Goal: Task Accomplishment & Management: Use online tool/utility

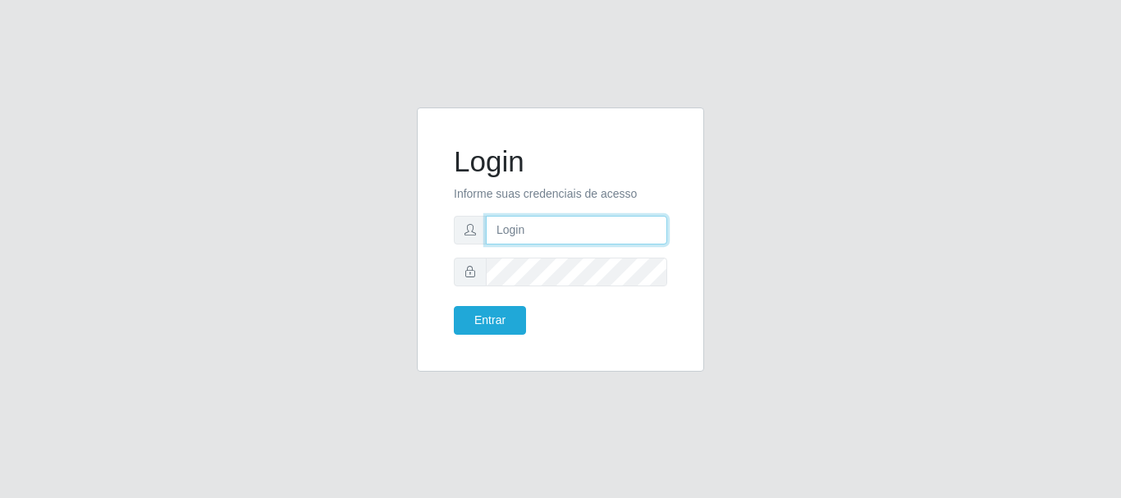
click at [597, 224] on input "text" at bounding box center [576, 230] width 181 height 29
type input "[EMAIL_ADDRESS][DOMAIN_NAME]"
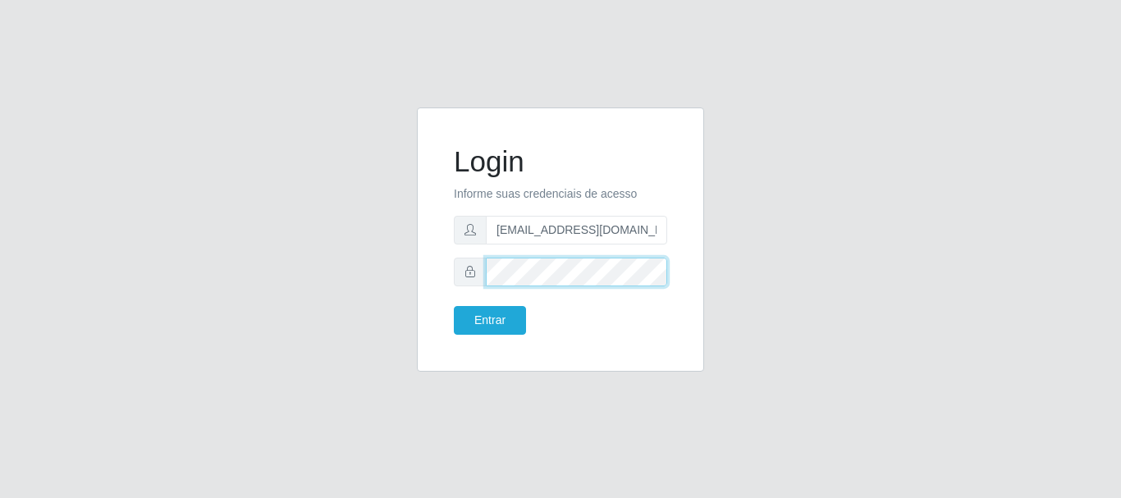
click at [454, 306] on button "Entrar" at bounding box center [490, 320] width 72 height 29
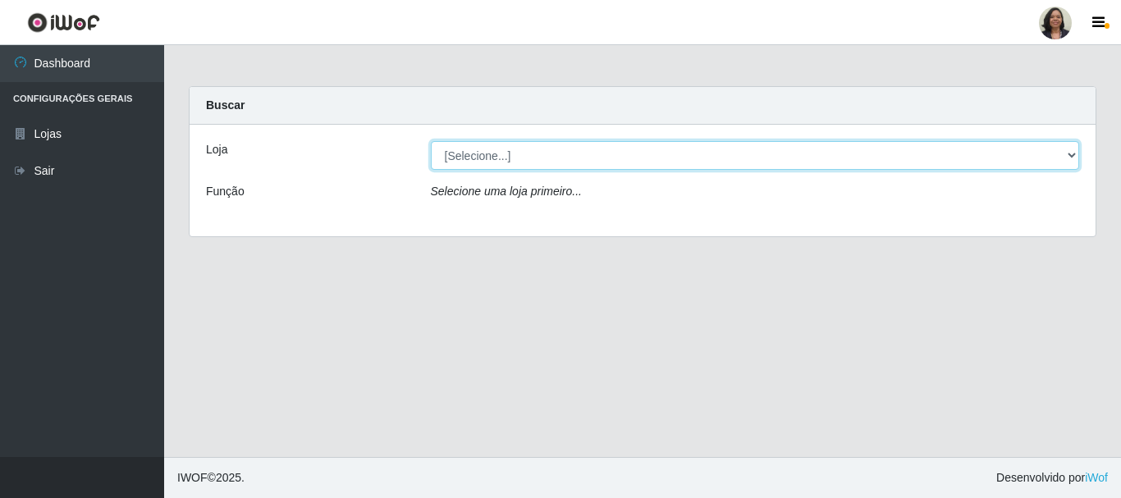
click at [1072, 157] on select "[Selecione...] SuperFácil Atacado - Rodoviária" at bounding box center [755, 155] width 649 height 29
select select "400"
click at [431, 141] on select "[Selecione...] SuperFácil Atacado - Rodoviária" at bounding box center [755, 155] width 649 height 29
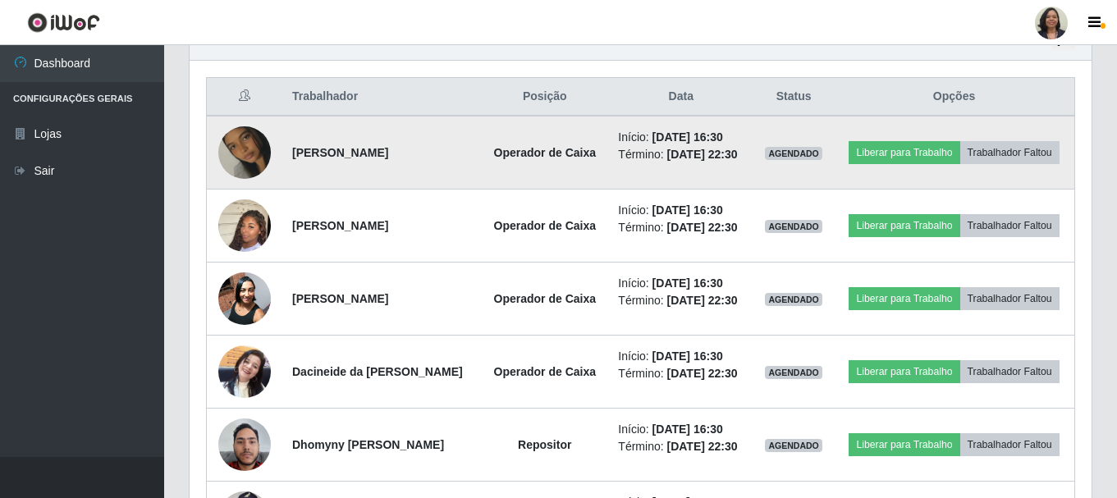
scroll to position [575, 0]
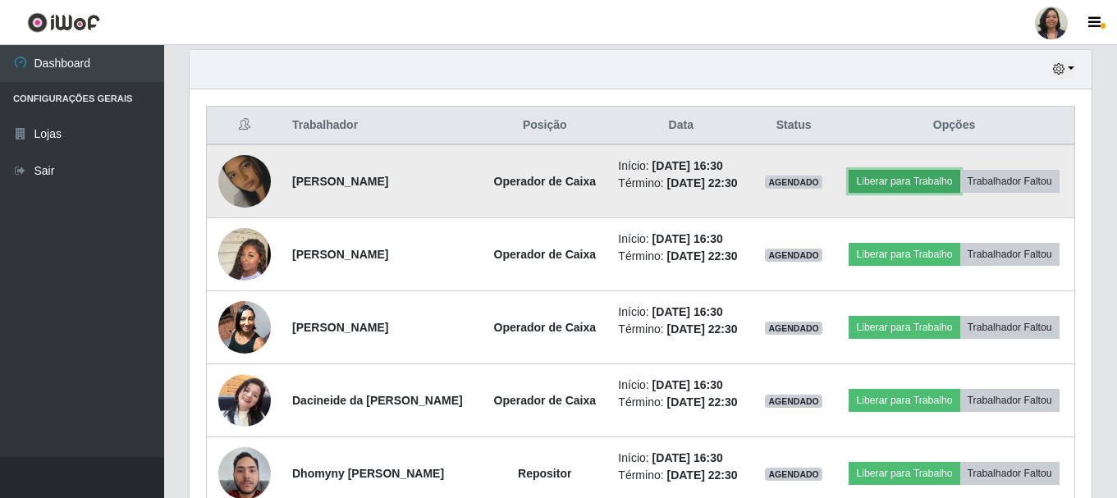
click at [960, 173] on button "Liberar para Trabalho" at bounding box center [904, 181] width 111 height 23
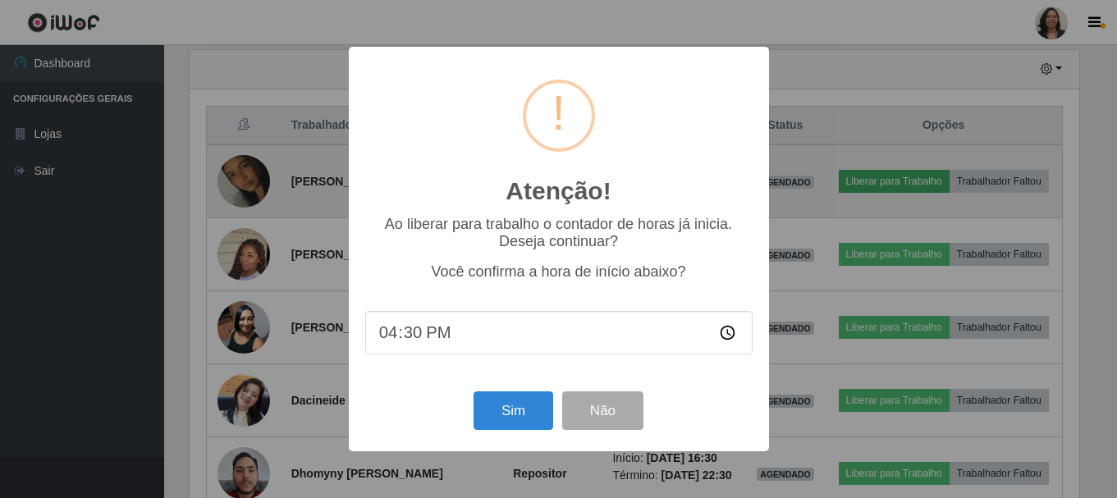
scroll to position [341, 894]
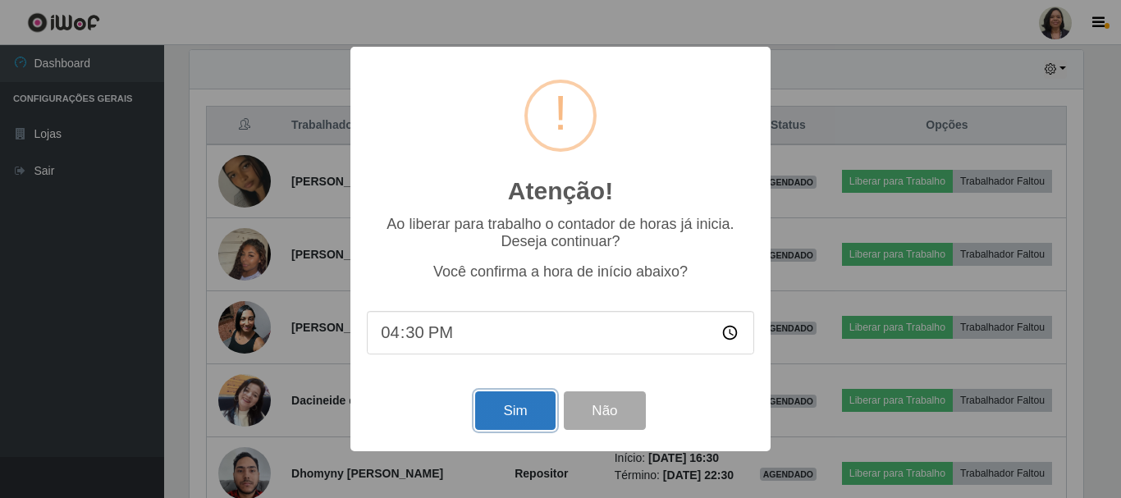
click at [538, 416] on button "Sim" at bounding box center [515, 411] width 80 height 39
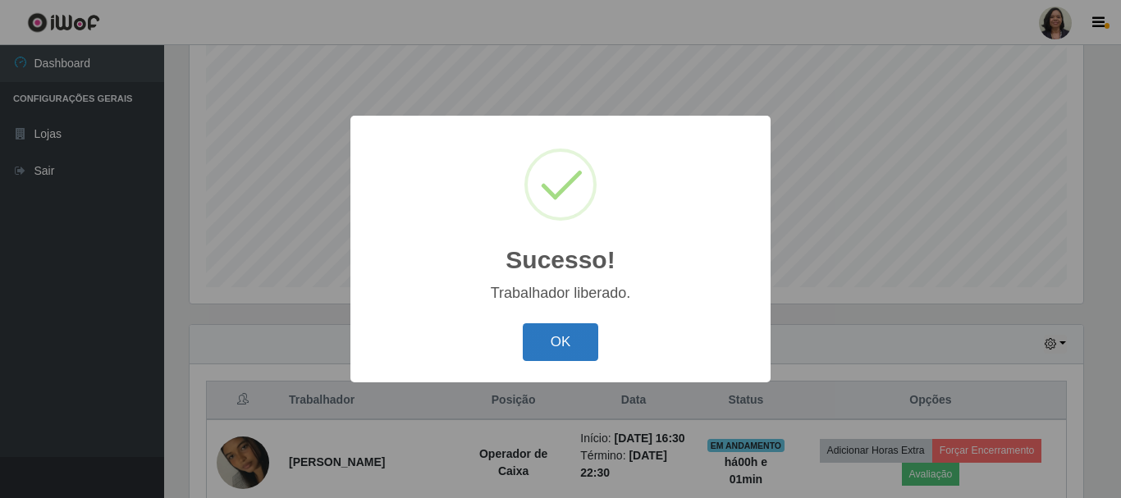
click at [548, 346] on button "OK" at bounding box center [561, 342] width 76 height 39
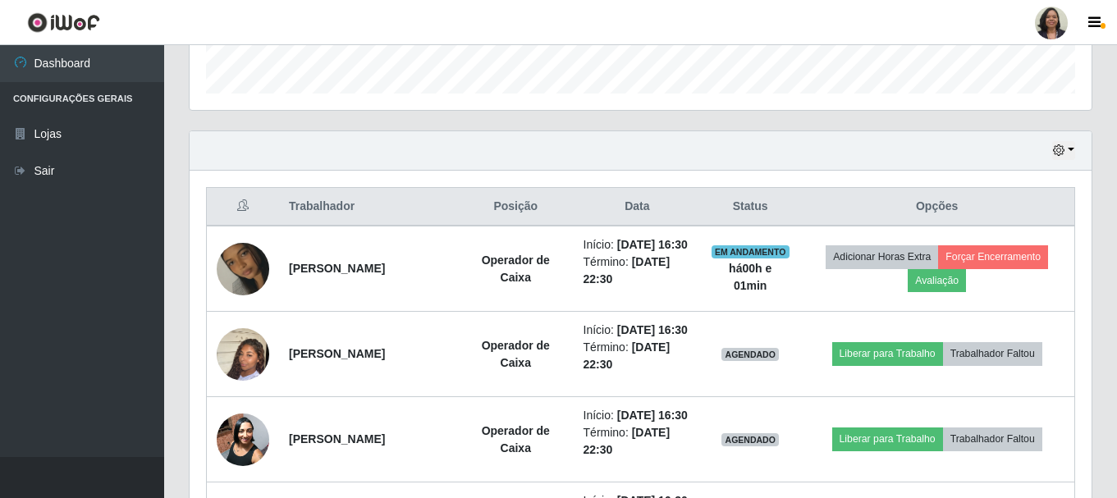
scroll to position [546, 0]
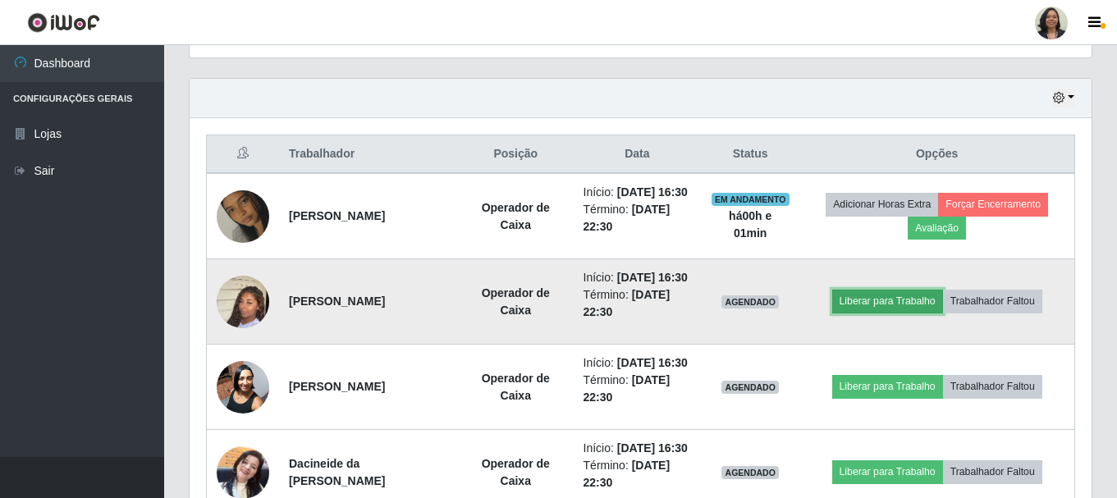
click at [897, 313] on button "Liberar para Trabalho" at bounding box center [887, 301] width 111 height 23
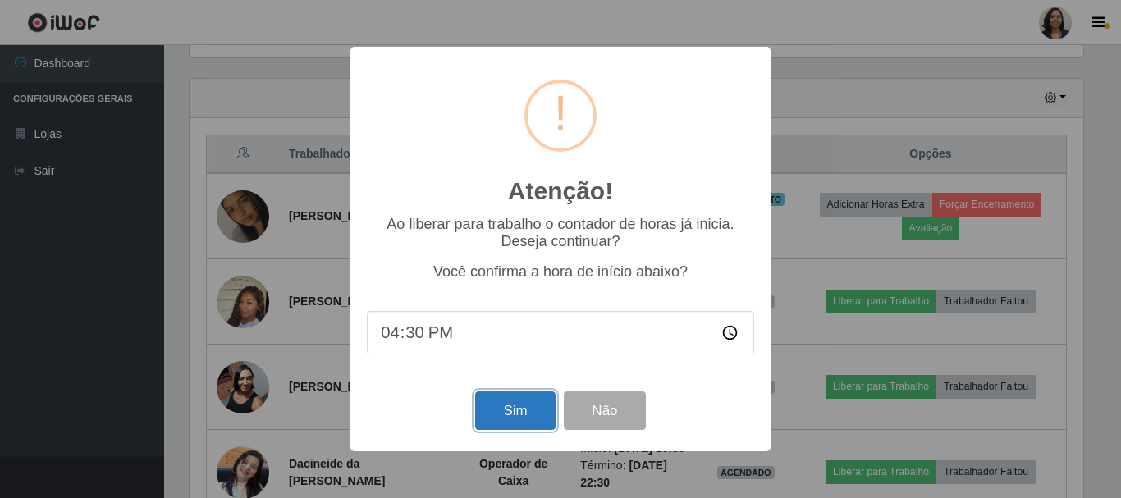
click at [527, 407] on button "Sim" at bounding box center [515, 411] width 80 height 39
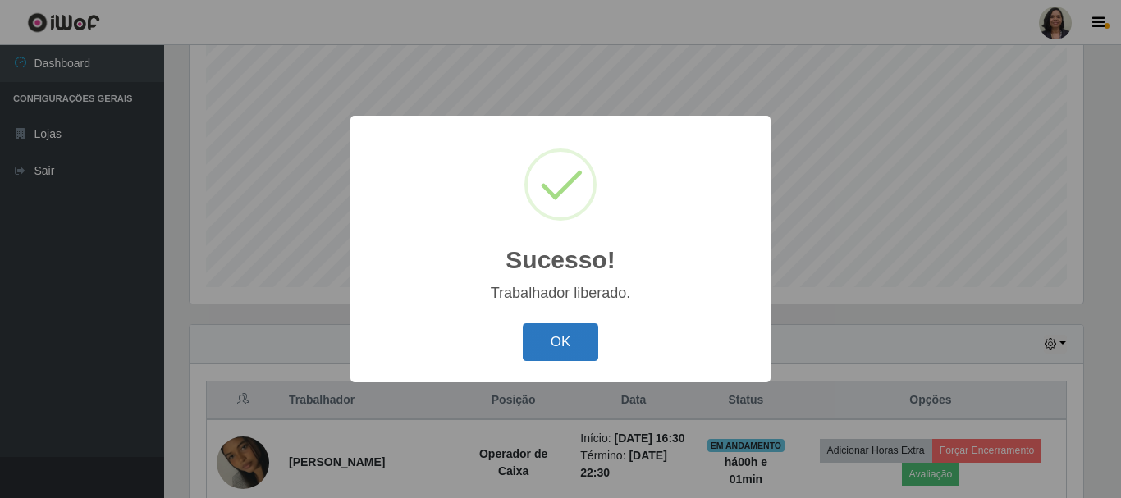
click at [556, 344] on button "OK" at bounding box center [561, 342] width 76 height 39
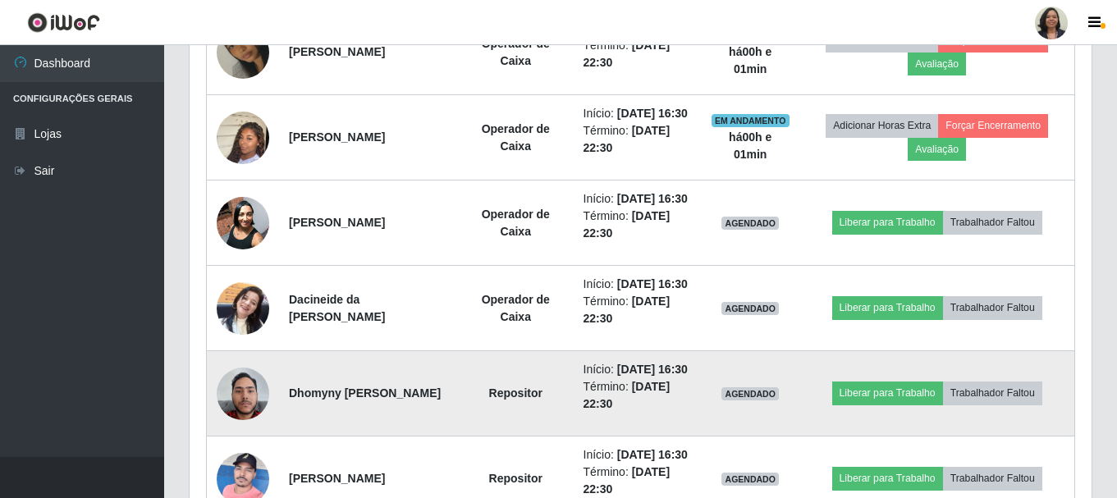
scroll to position [792, 0]
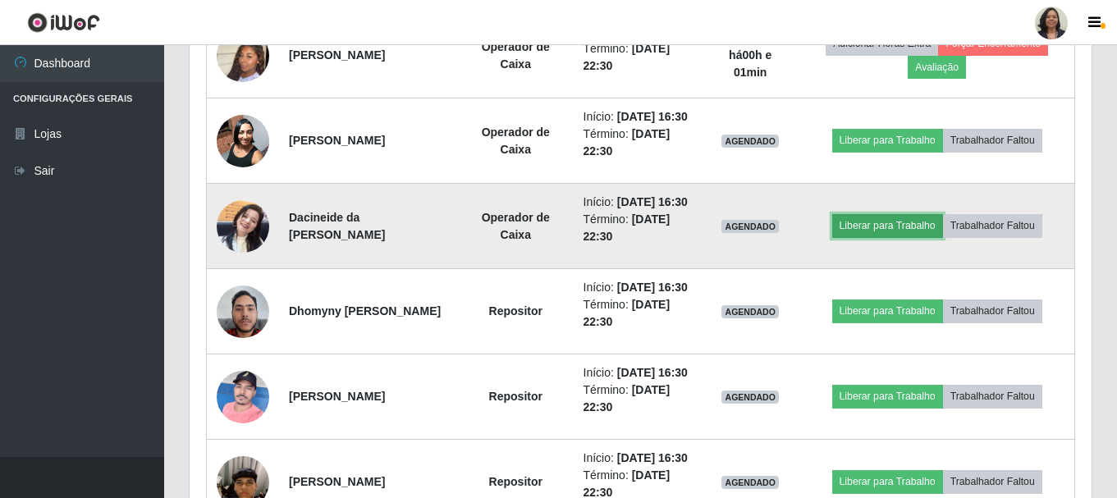
click at [879, 237] on button "Liberar para Trabalho" at bounding box center [887, 225] width 111 height 23
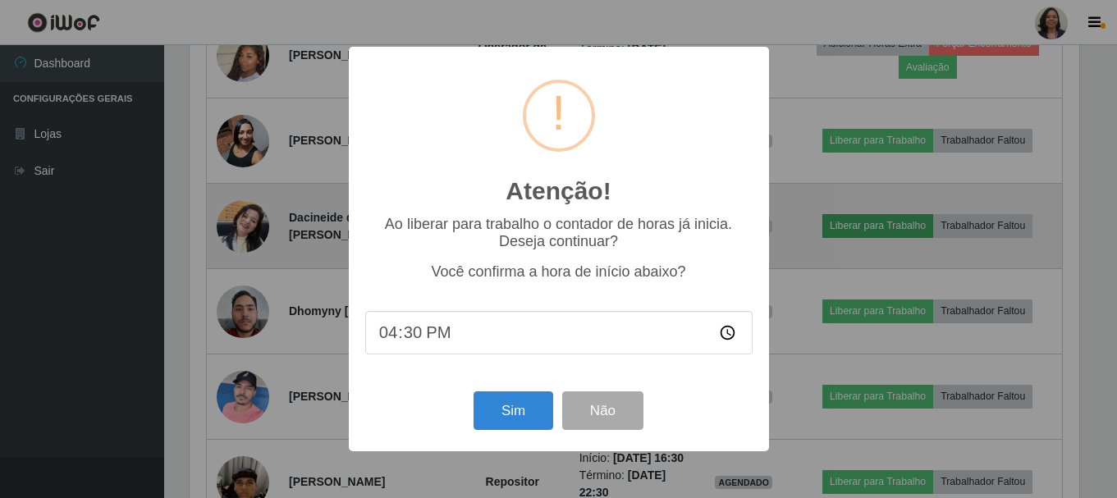
scroll to position [341, 894]
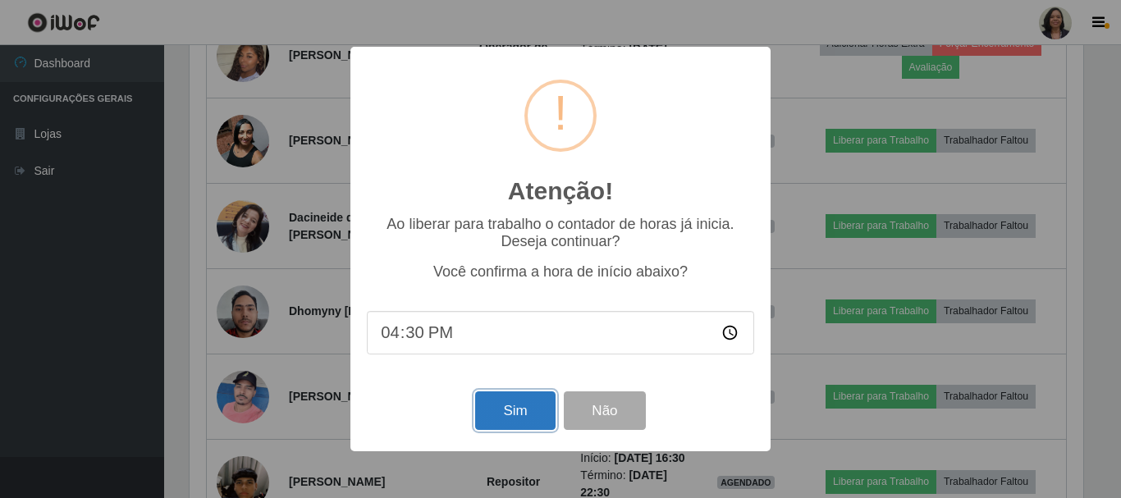
click at [532, 412] on button "Sim" at bounding box center [515, 411] width 80 height 39
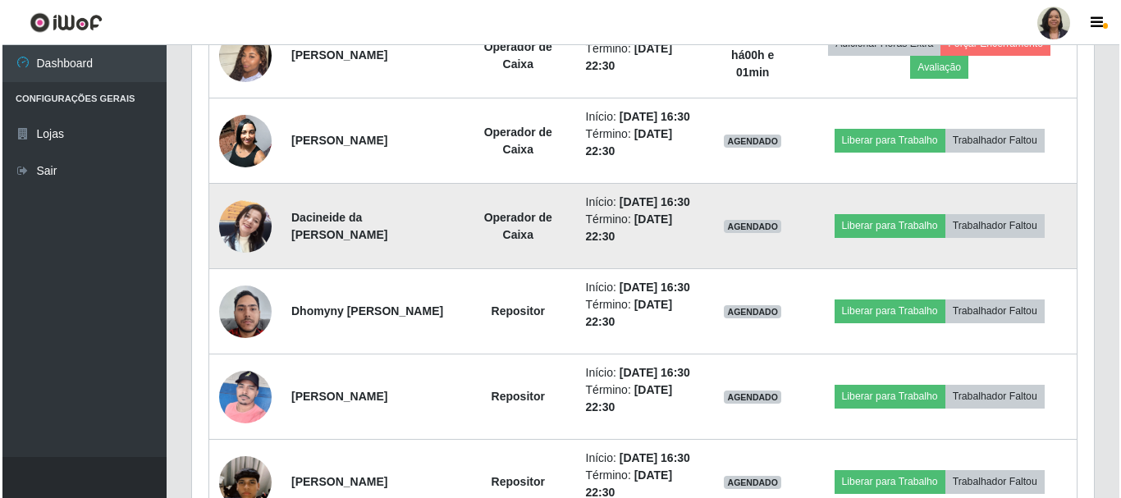
scroll to position [0, 0]
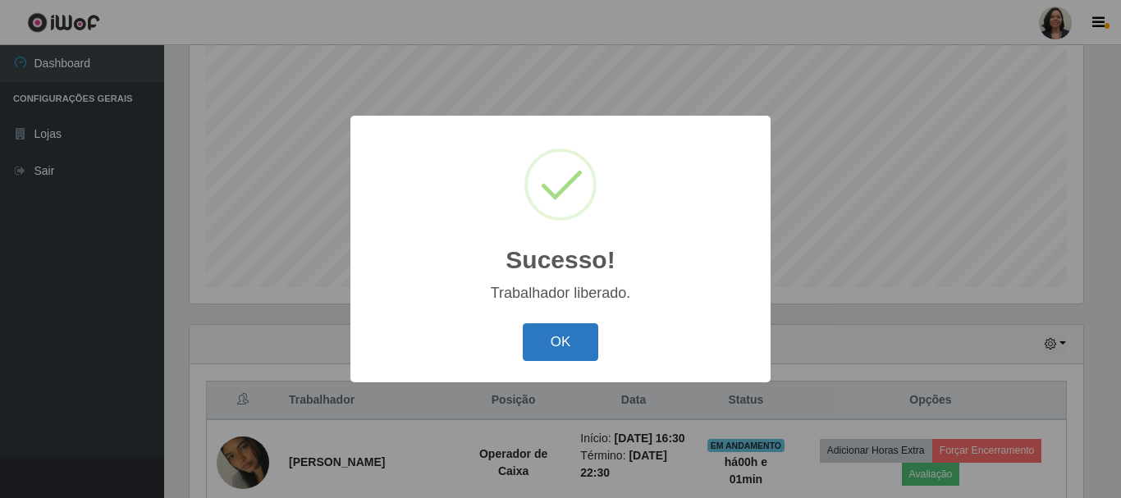
click at [590, 333] on button "OK" at bounding box center [561, 342] width 76 height 39
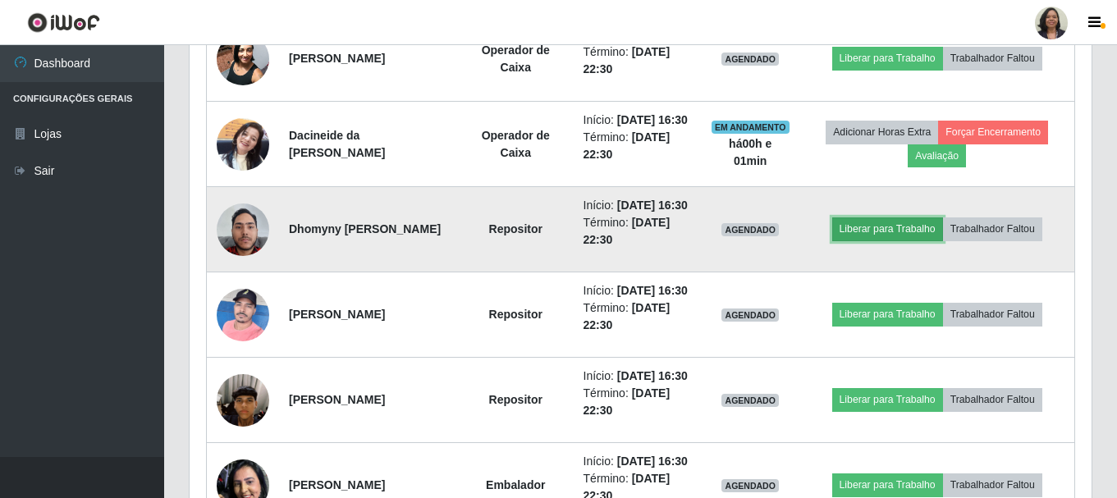
click at [901, 241] on button "Liberar para Trabalho" at bounding box center [887, 229] width 111 height 23
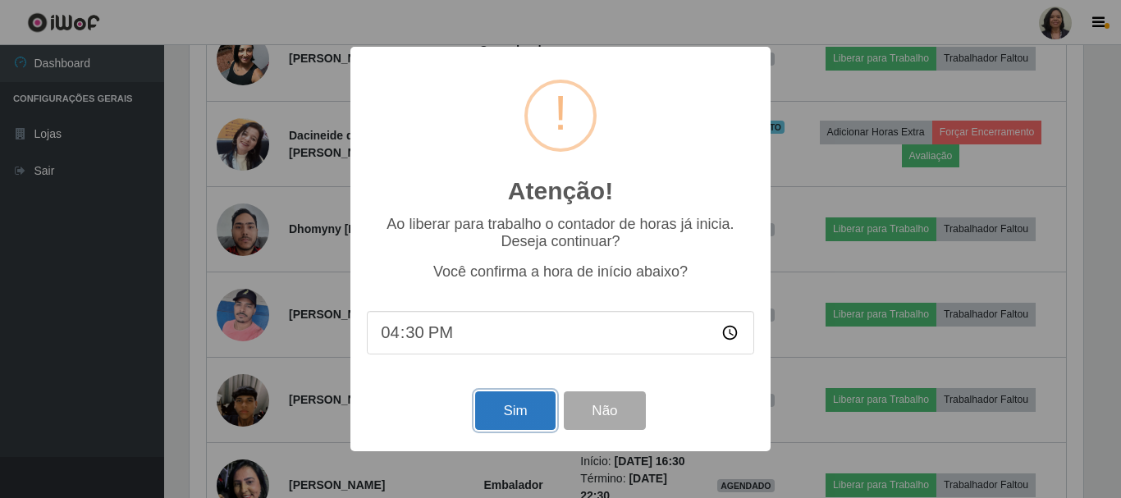
click at [534, 409] on button "Sim" at bounding box center [515, 411] width 80 height 39
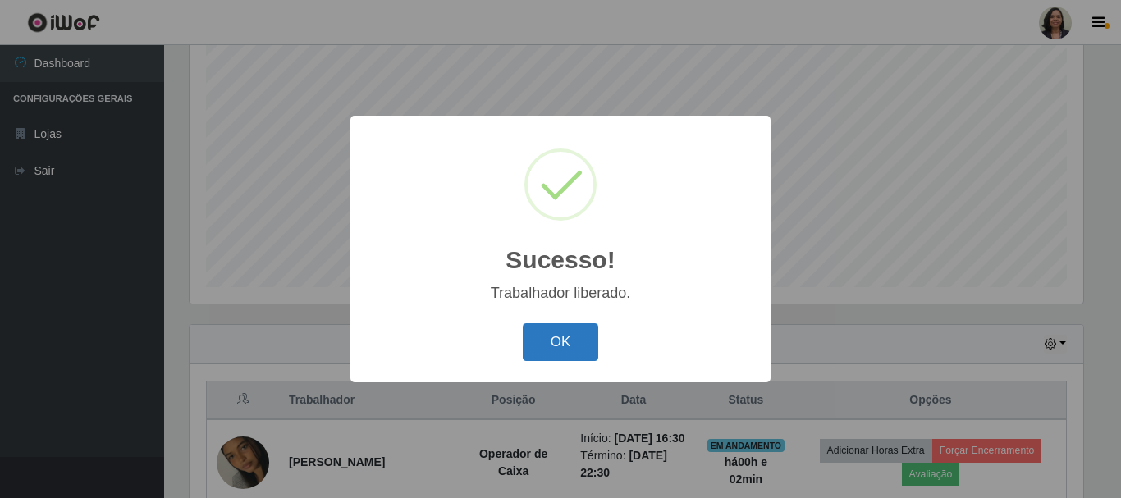
click at [567, 352] on button "OK" at bounding box center [561, 342] width 76 height 39
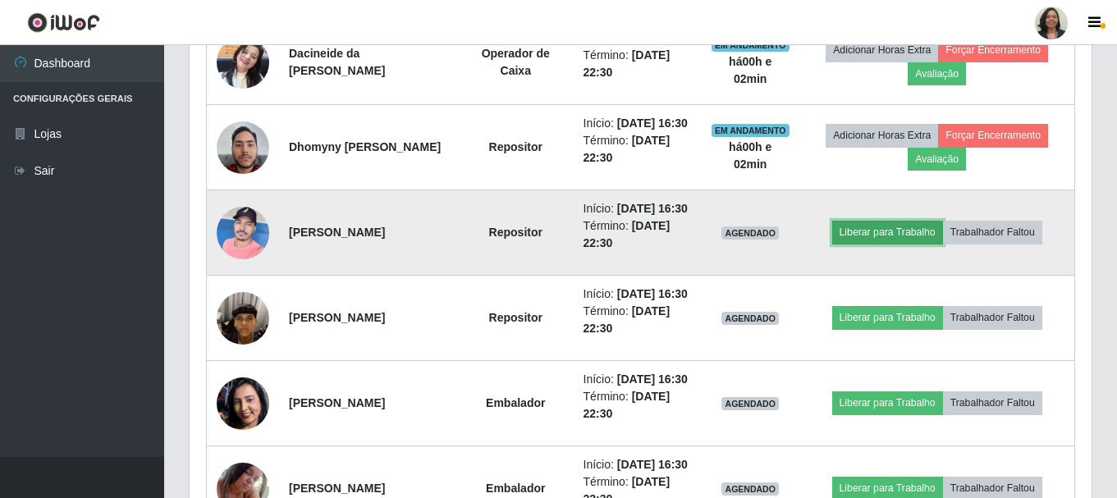
click at [886, 244] on button "Liberar para Trabalho" at bounding box center [887, 232] width 111 height 23
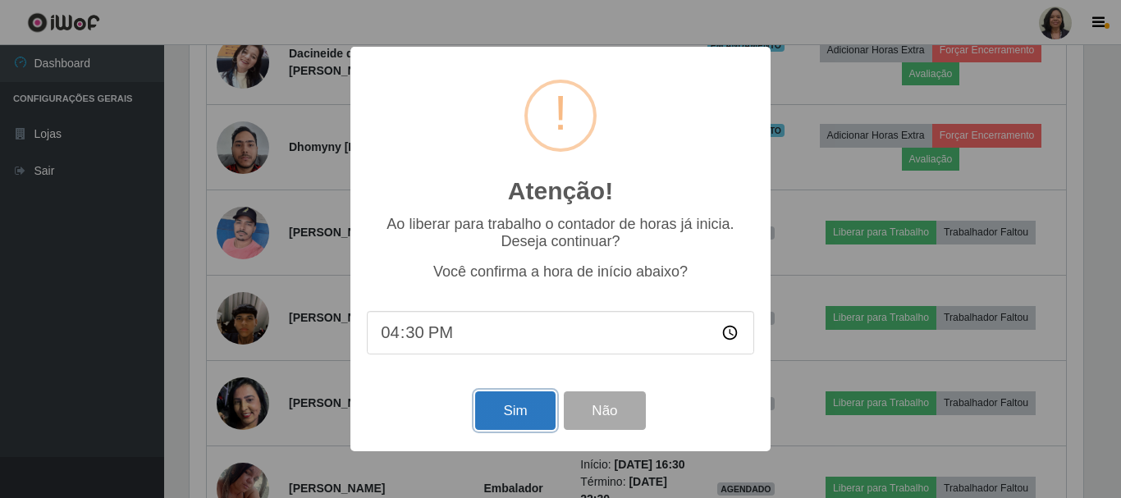
click at [490, 405] on button "Sim" at bounding box center [515, 411] width 80 height 39
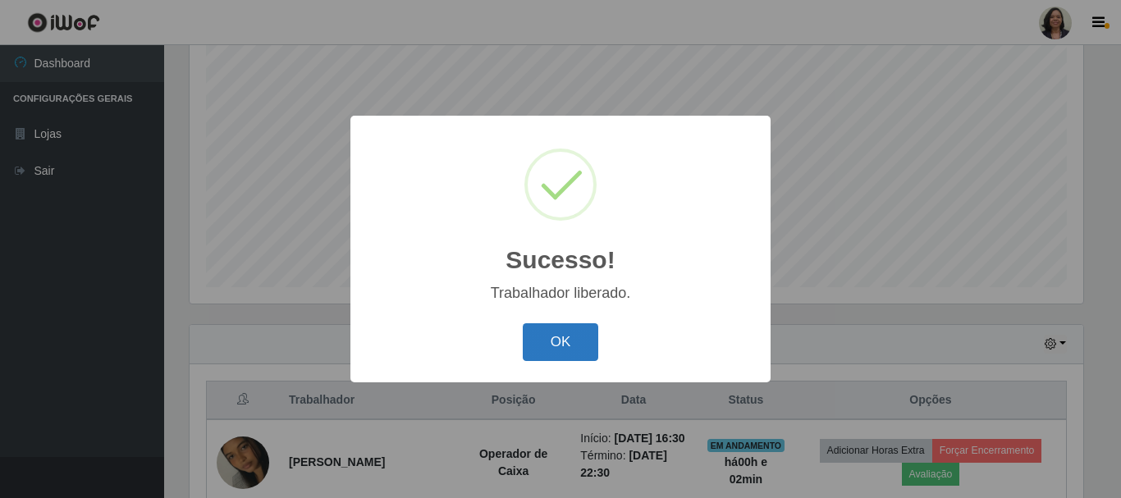
click at [567, 342] on button "OK" at bounding box center [561, 342] width 76 height 39
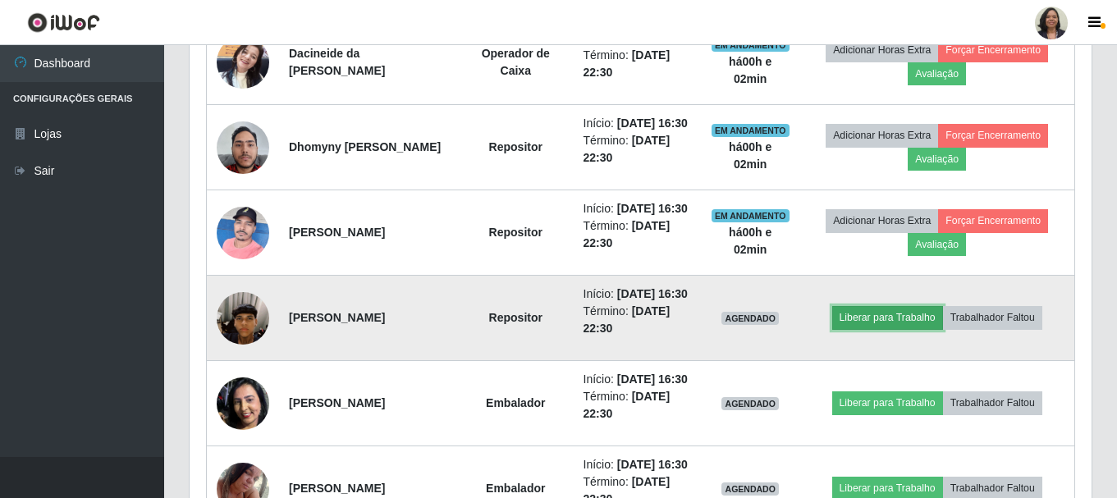
click at [914, 329] on button "Liberar para Trabalho" at bounding box center [887, 317] width 111 height 23
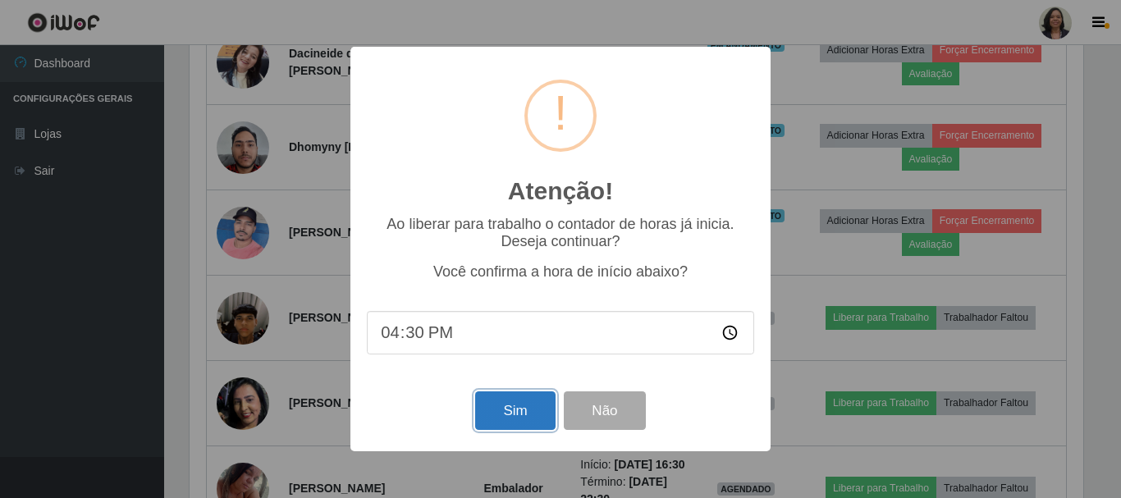
click at [496, 424] on button "Sim" at bounding box center [515, 411] width 80 height 39
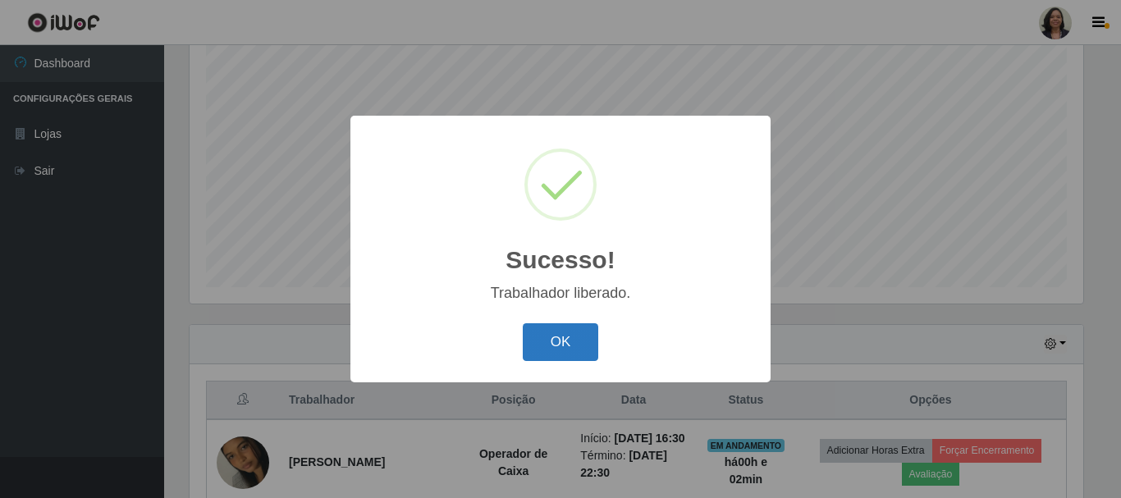
click at [567, 351] on button "OK" at bounding box center [561, 342] width 76 height 39
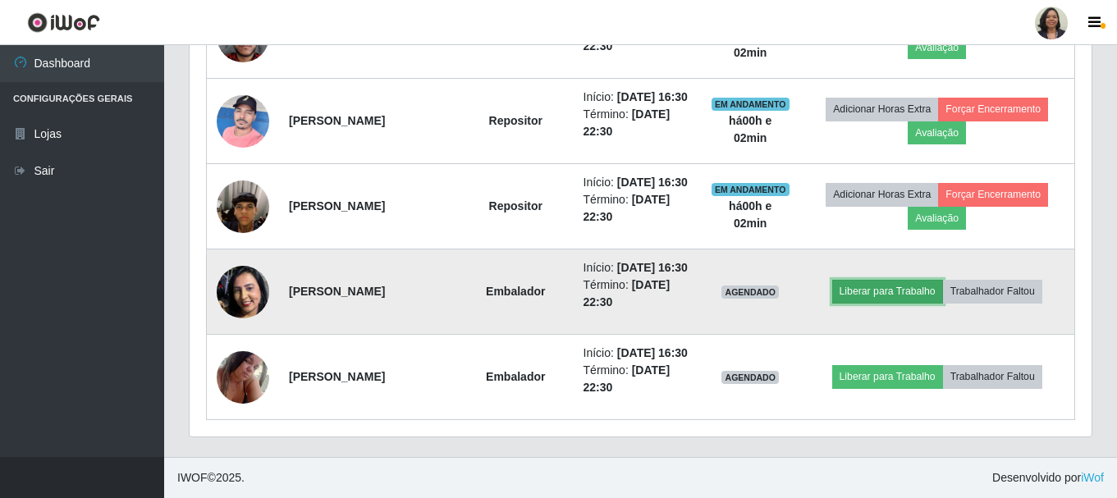
click at [873, 303] on button "Liberar para Trabalho" at bounding box center [887, 291] width 111 height 23
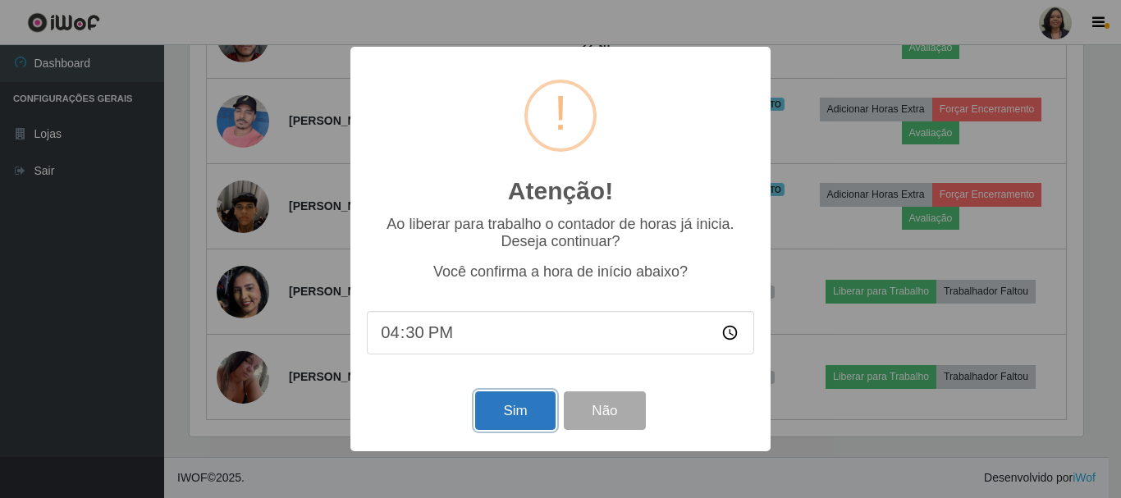
click at [520, 425] on button "Sim" at bounding box center [515, 411] width 80 height 39
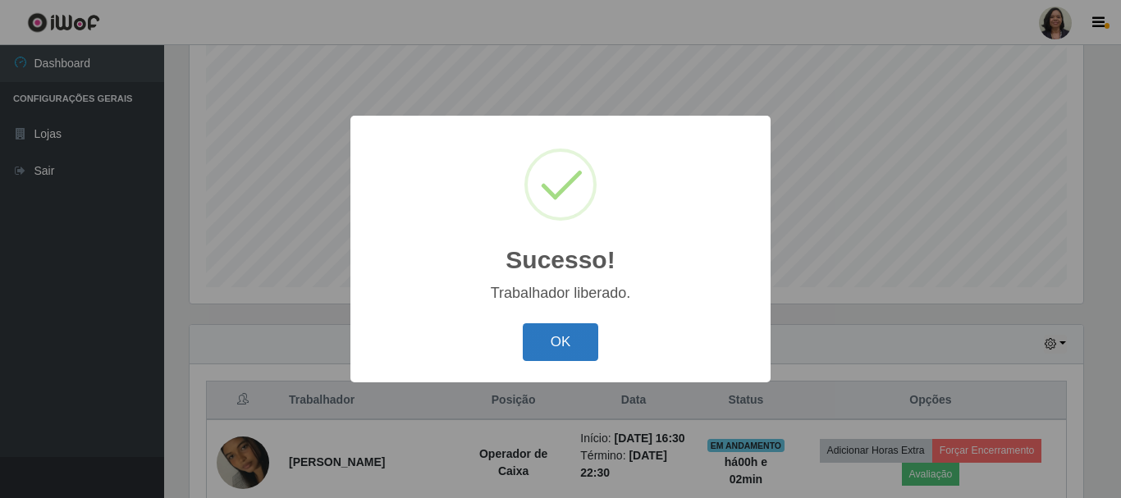
click at [577, 343] on button "OK" at bounding box center [561, 342] width 76 height 39
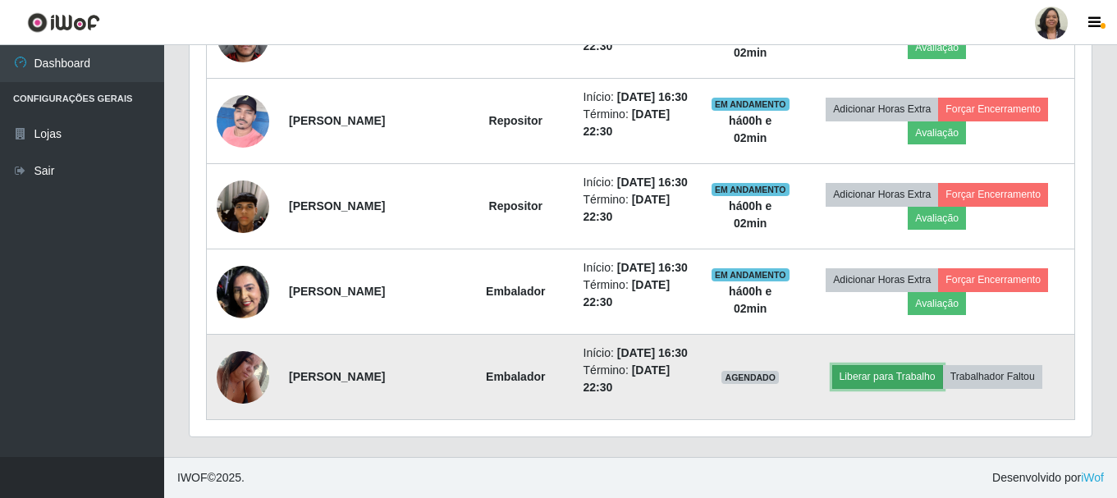
click at [869, 367] on button "Liberar para Trabalho" at bounding box center [887, 376] width 111 height 23
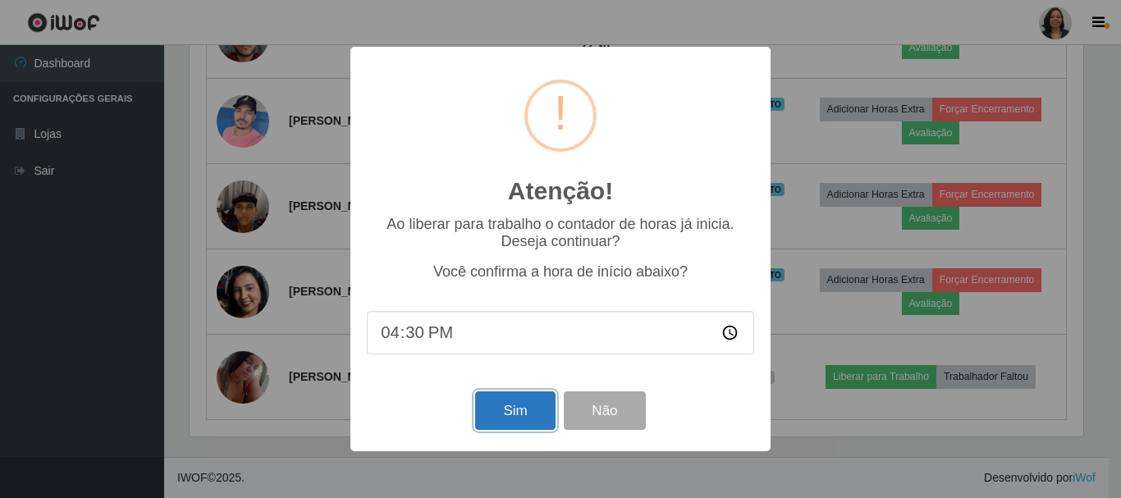
click at [529, 419] on button "Sim" at bounding box center [515, 411] width 80 height 39
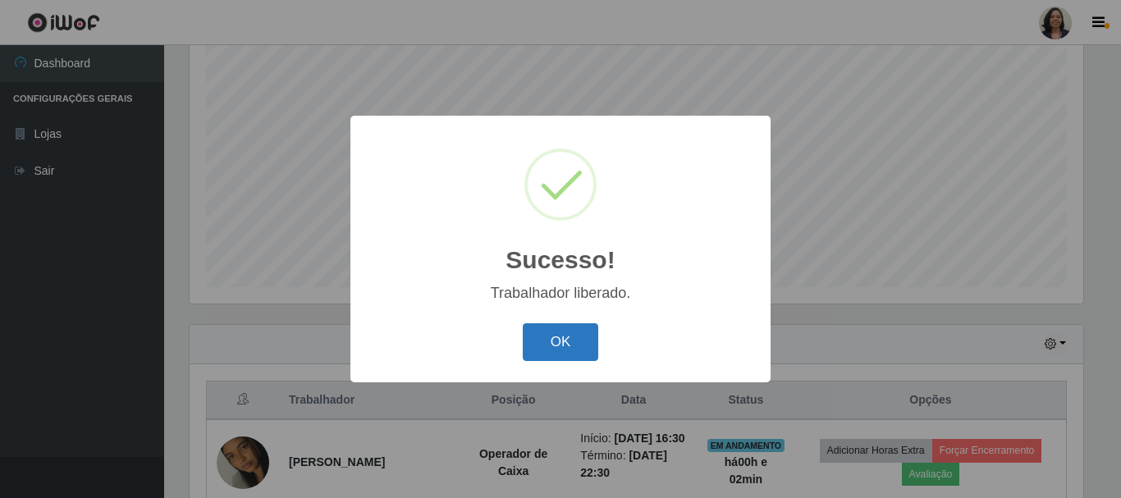
click at [579, 347] on button "OK" at bounding box center [561, 342] width 76 height 39
